Goal: Task Accomplishment & Management: Use online tool/utility

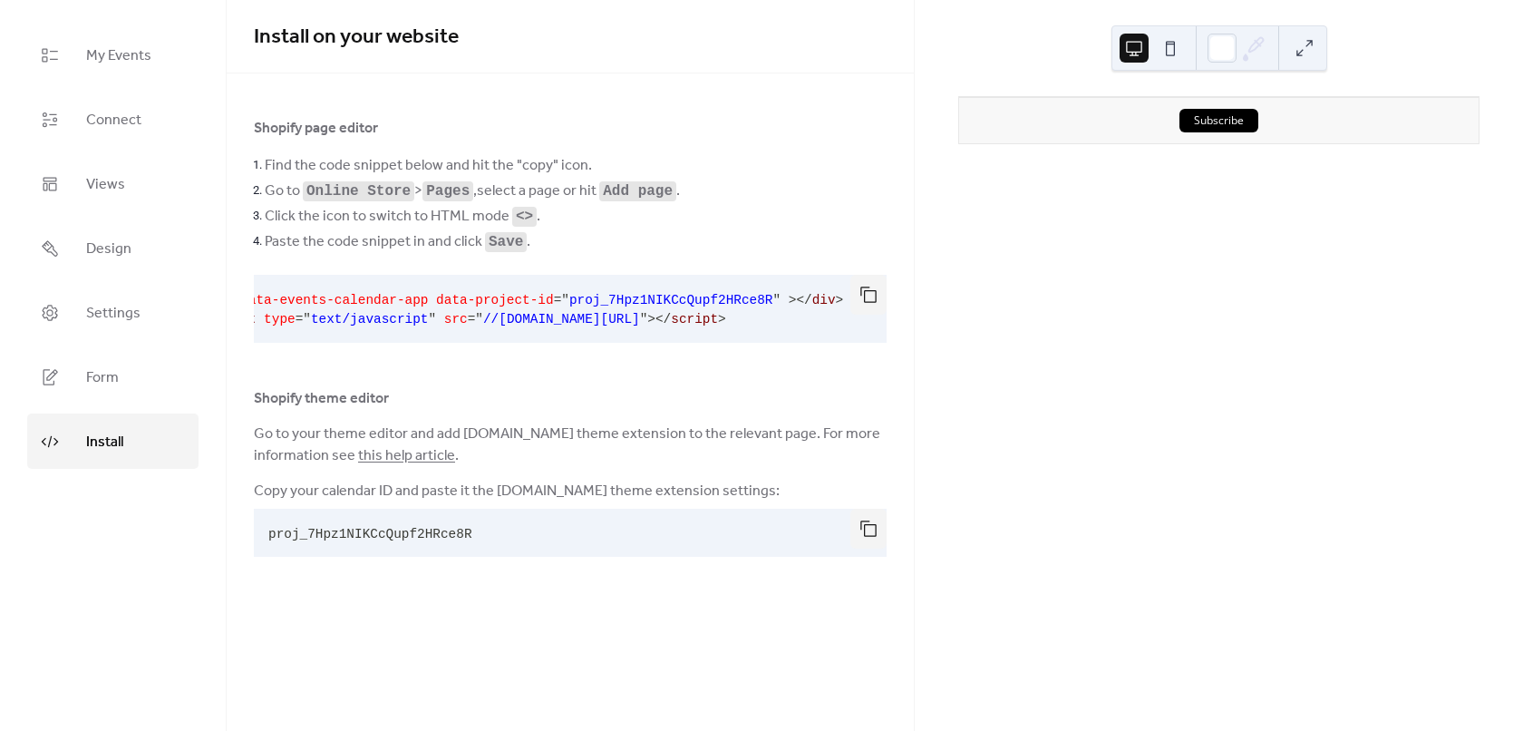
scroll to position [0, 14]
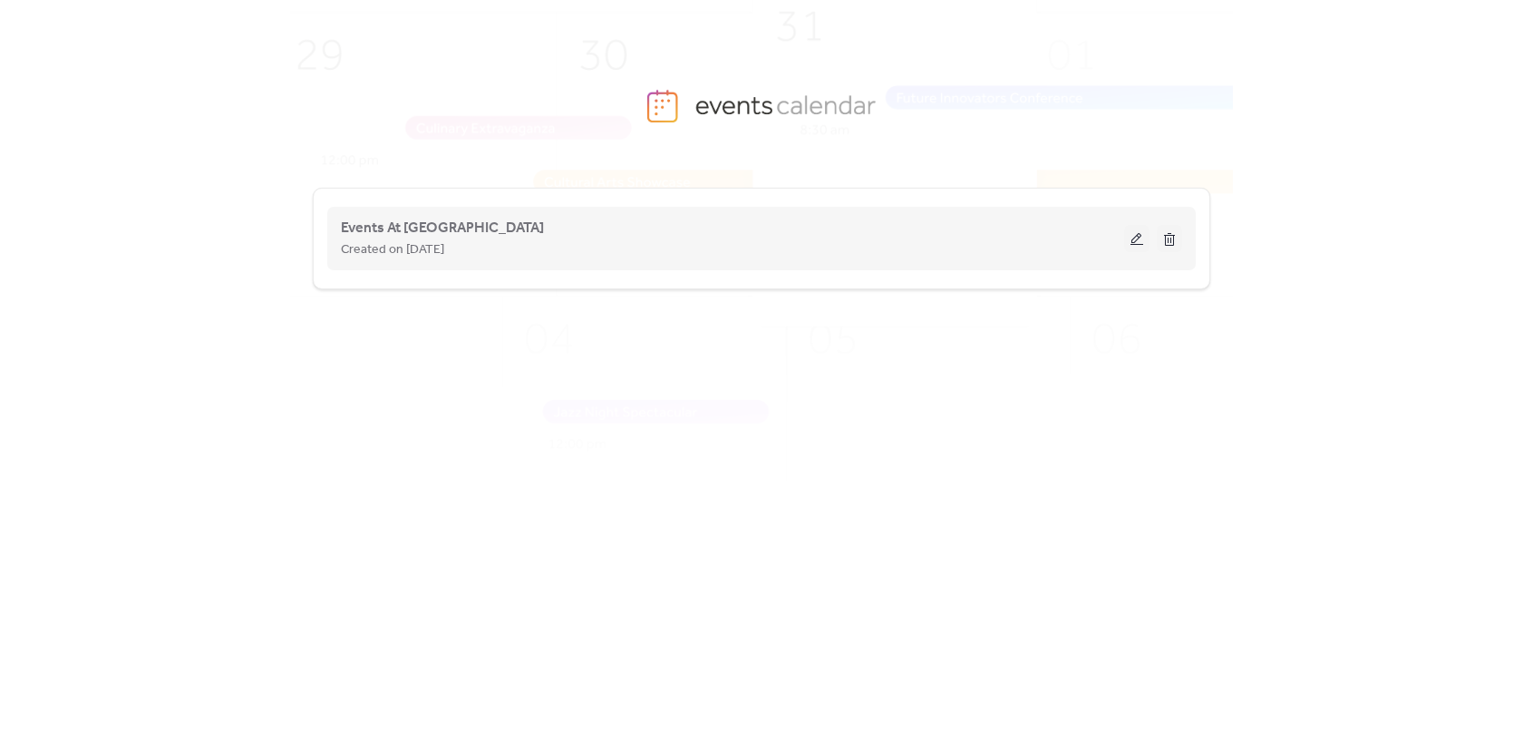
click at [502, 242] on div "Created on [DATE]" at bounding box center [733, 249] width 784 height 22
click at [1145, 243] on button at bounding box center [1136, 238] width 25 height 27
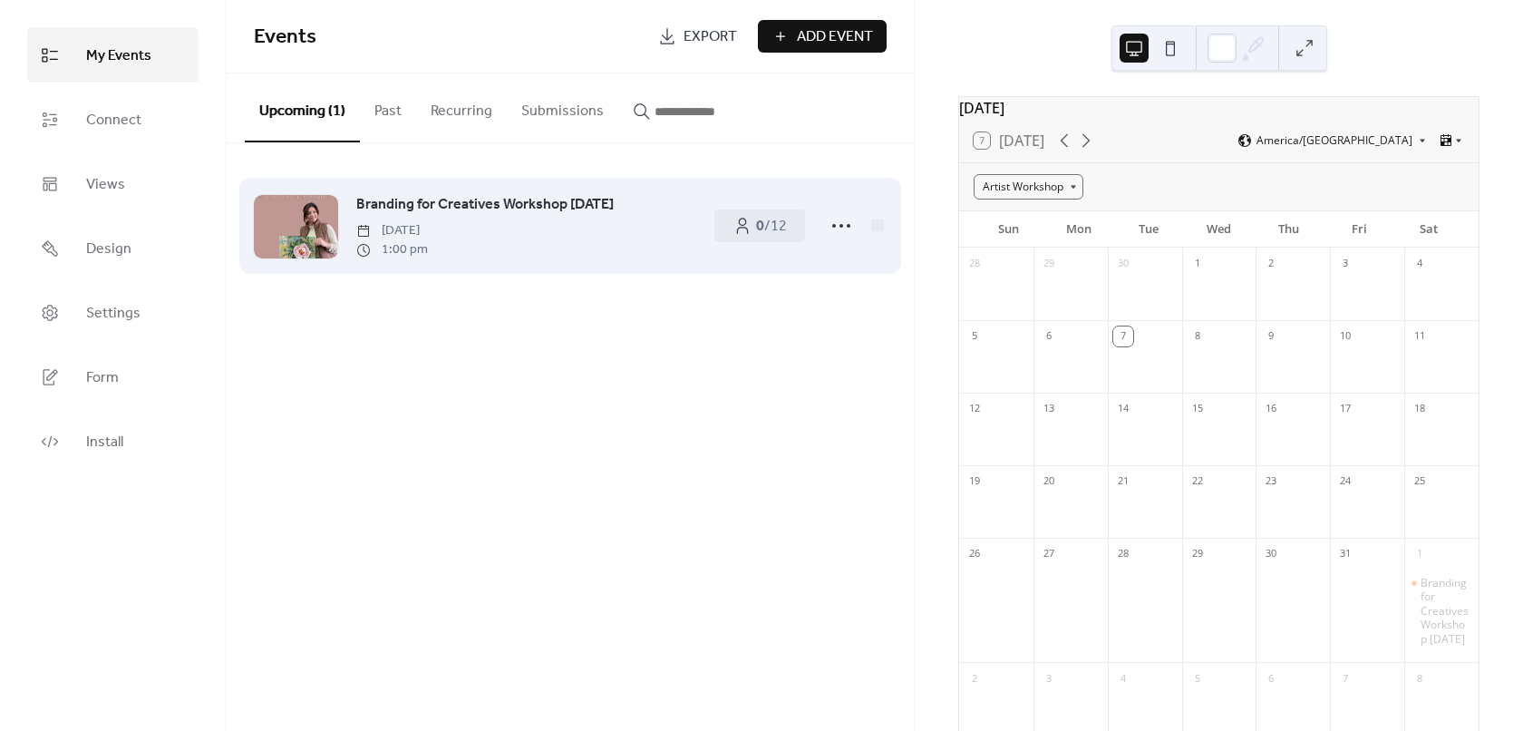
click at [401, 215] on span "Branding for Creatives Workshop [DATE]" at bounding box center [485, 205] width 258 height 22
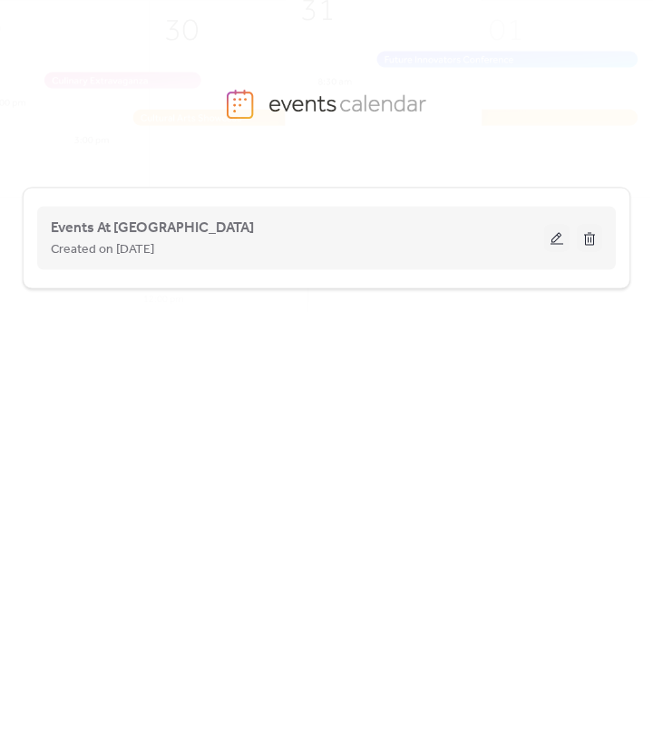
click at [560, 237] on button at bounding box center [556, 238] width 25 height 27
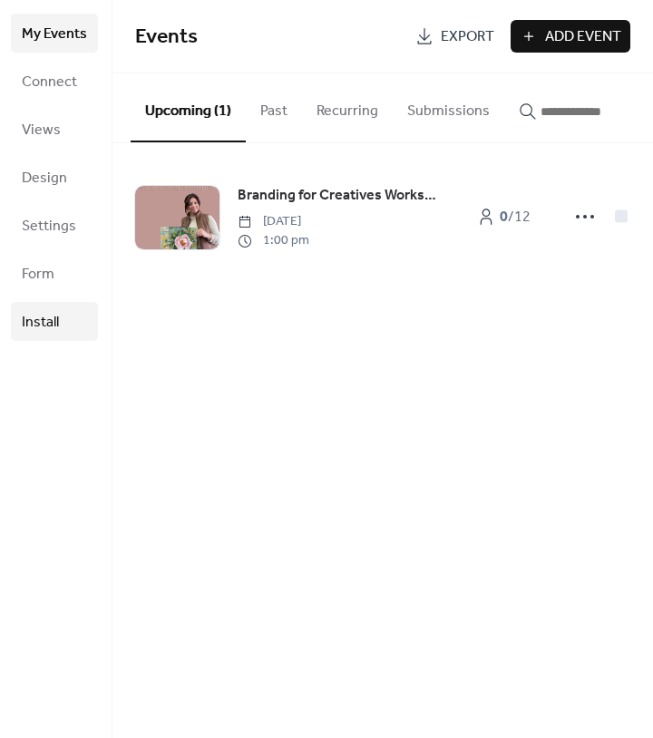
click at [41, 326] on span "Install" at bounding box center [40, 322] width 37 height 28
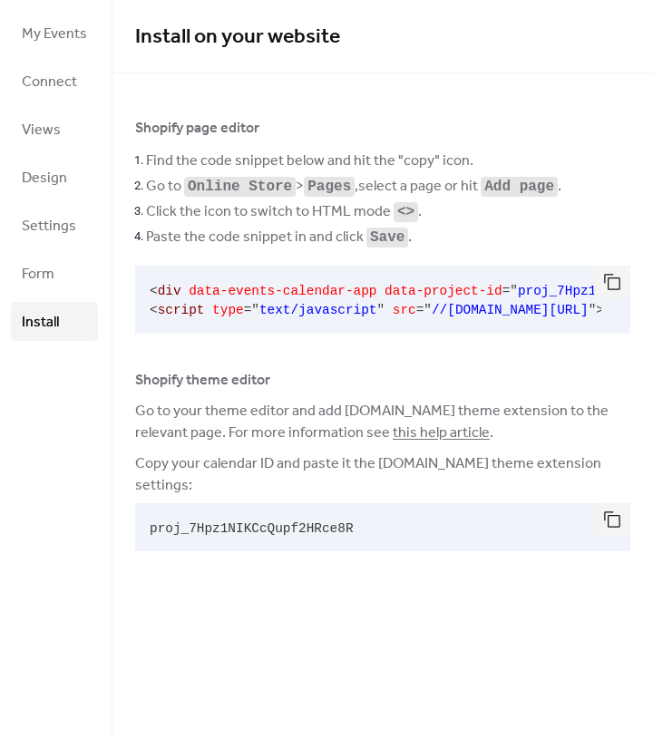
click at [422, 439] on link "this help article" at bounding box center [441, 433] width 97 height 28
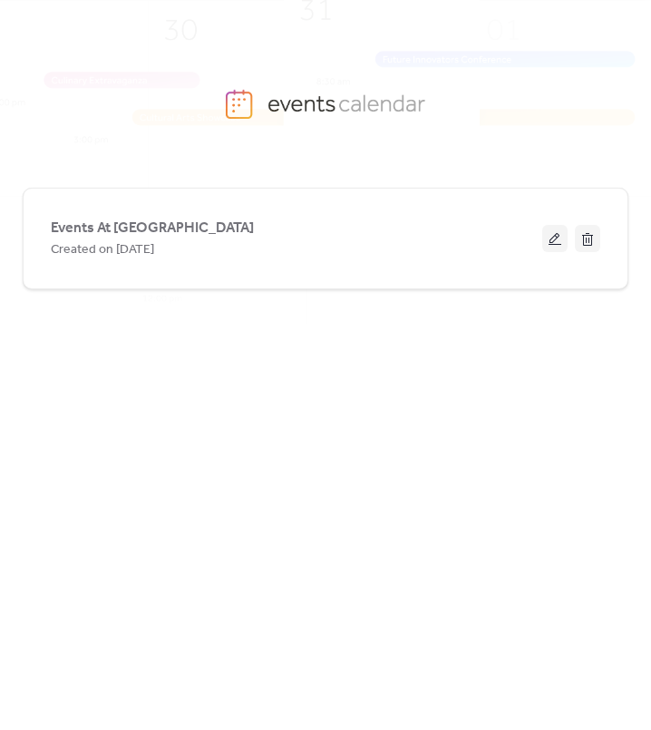
click at [553, 242] on button at bounding box center [554, 238] width 25 height 27
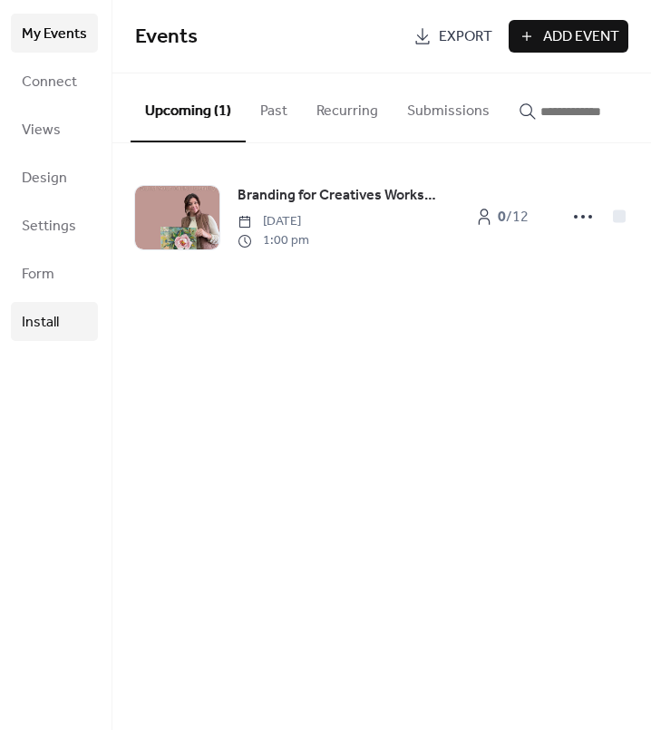
click at [45, 326] on span "Install" at bounding box center [40, 322] width 37 height 28
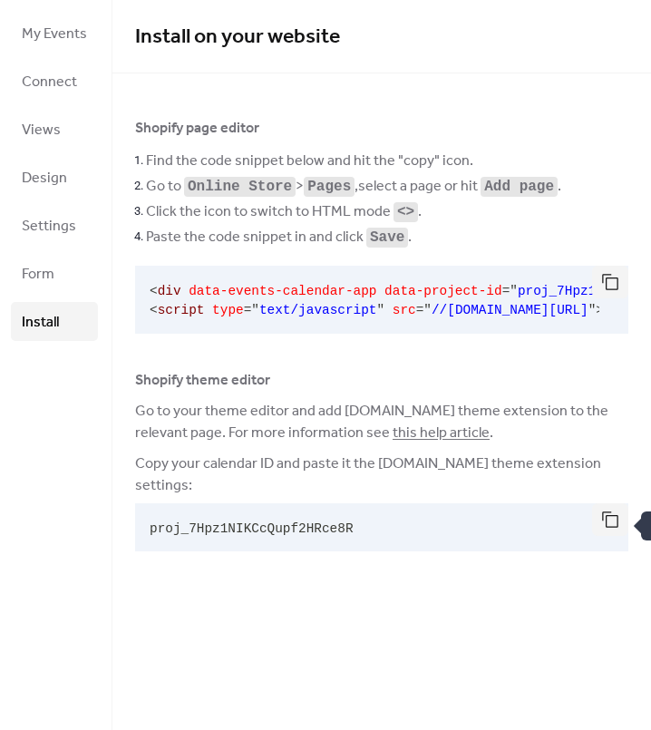
click at [599, 526] on button "button" at bounding box center [610, 519] width 36 height 33
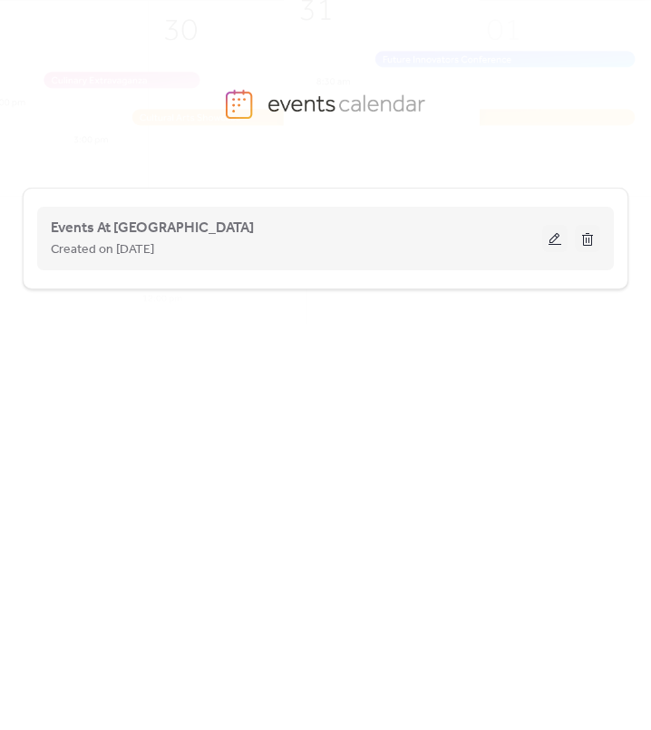
click at [215, 241] on div "Created on [DATE]" at bounding box center [297, 249] width 492 height 22
click at [211, 244] on div "Created on [DATE]" at bounding box center [297, 249] width 492 height 22
click at [100, 228] on span "Events At [GEOGRAPHIC_DATA]" at bounding box center [152, 229] width 203 height 22
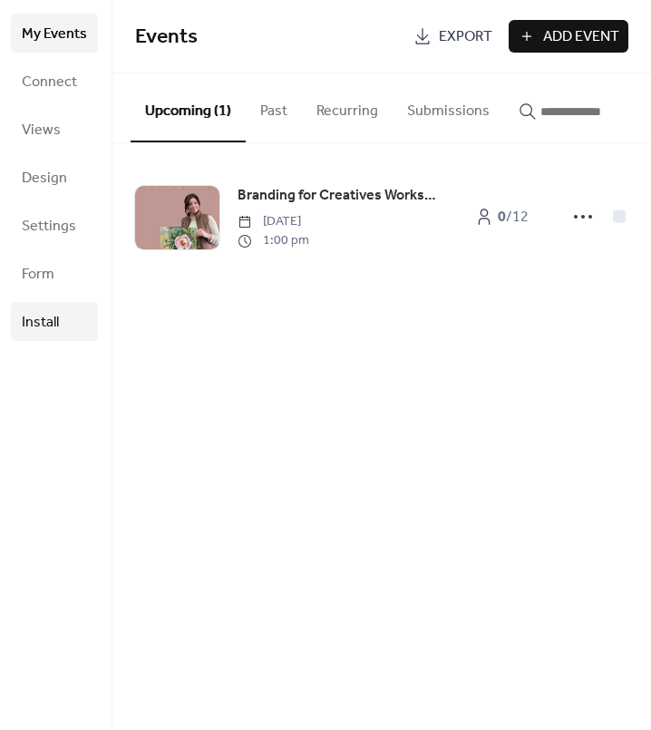
click at [42, 329] on span "Install" at bounding box center [40, 322] width 37 height 28
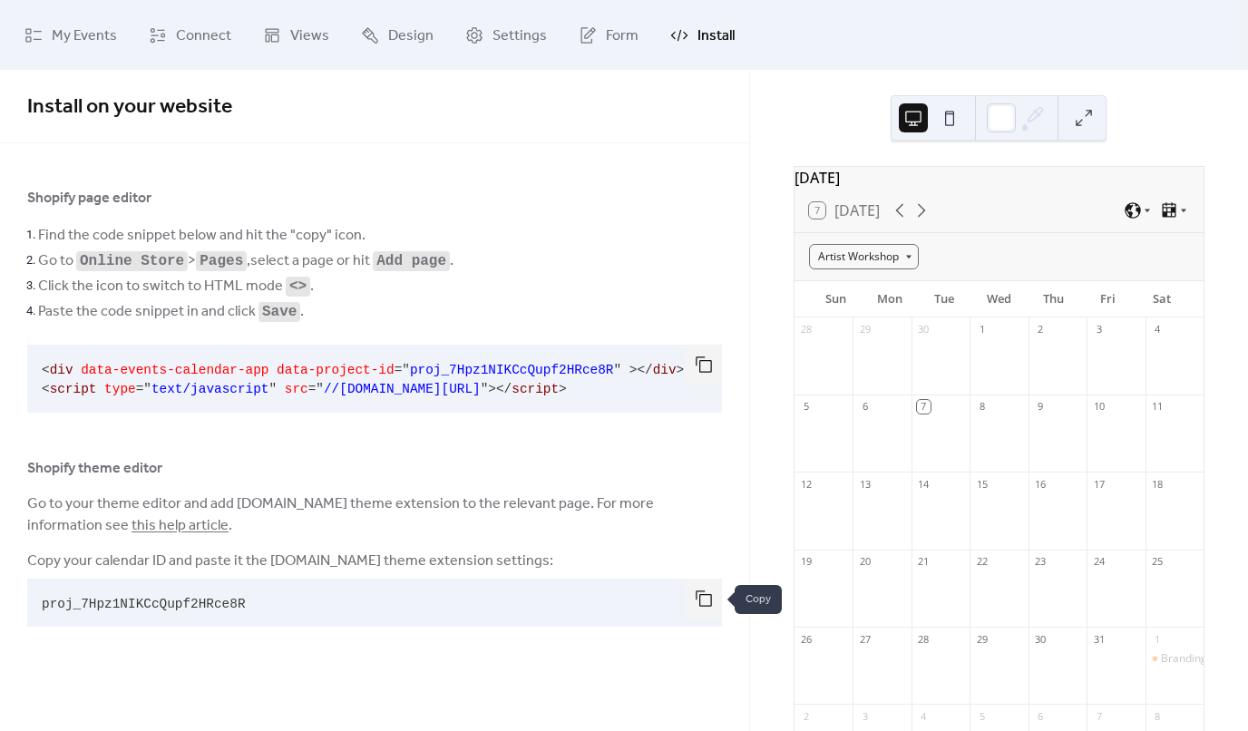
click at [650, 601] on button "button" at bounding box center [704, 599] width 36 height 40
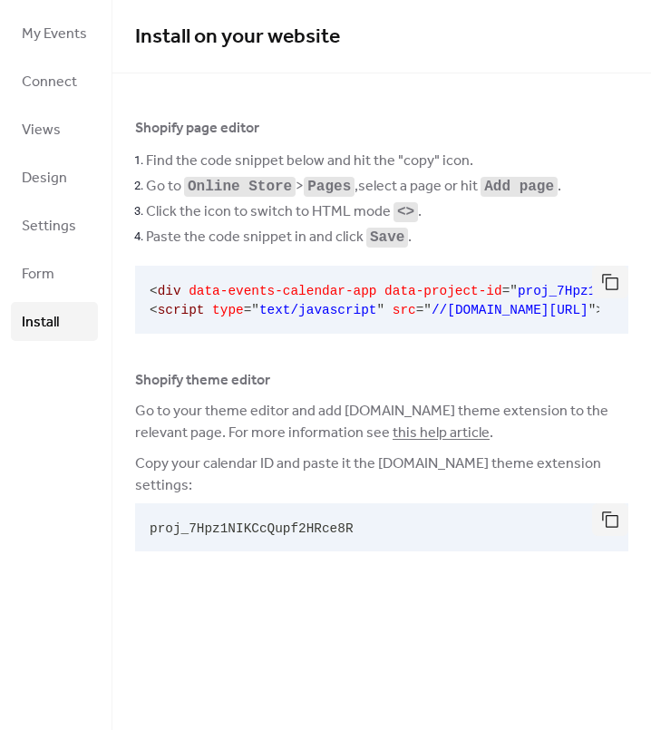
click at [215, 628] on div "Install on your website Shopify page editor Find the code snippet below and hit…" at bounding box center [381, 365] width 539 height 730
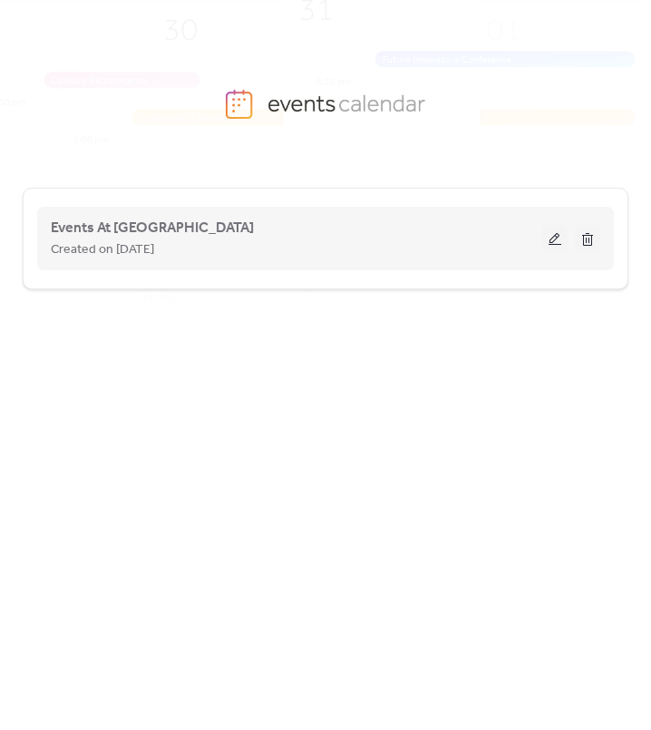
click at [553, 240] on button at bounding box center [554, 238] width 25 height 27
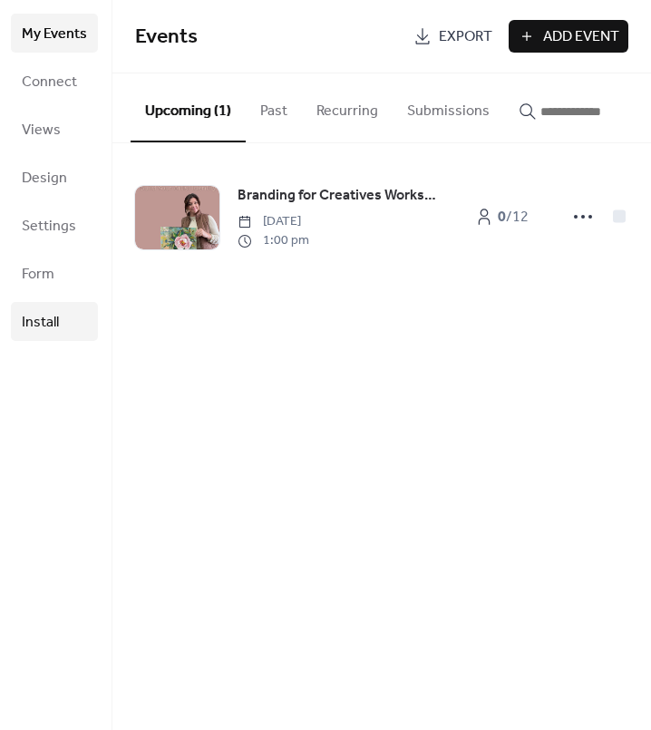
click at [67, 317] on link "Install" at bounding box center [54, 321] width 87 height 39
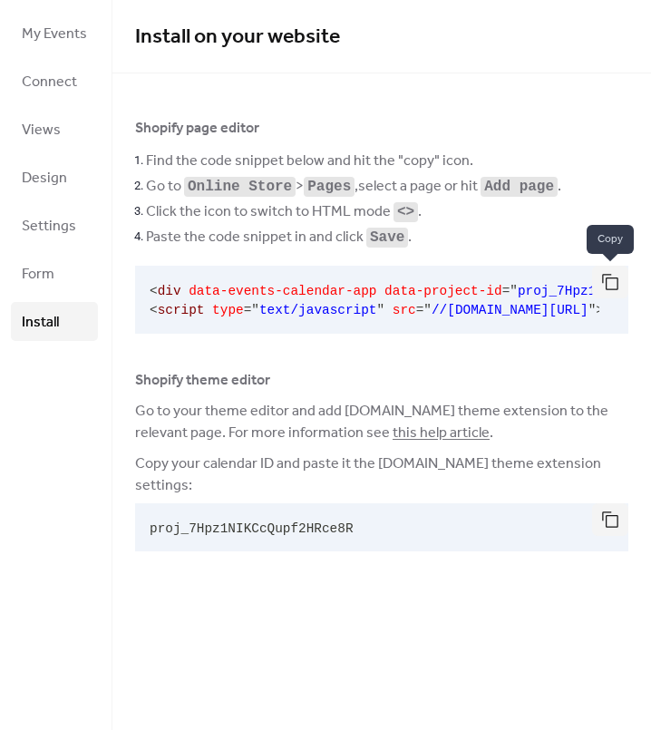
click at [615, 286] on button "button" at bounding box center [610, 282] width 36 height 33
